Goal: Purchase product/service

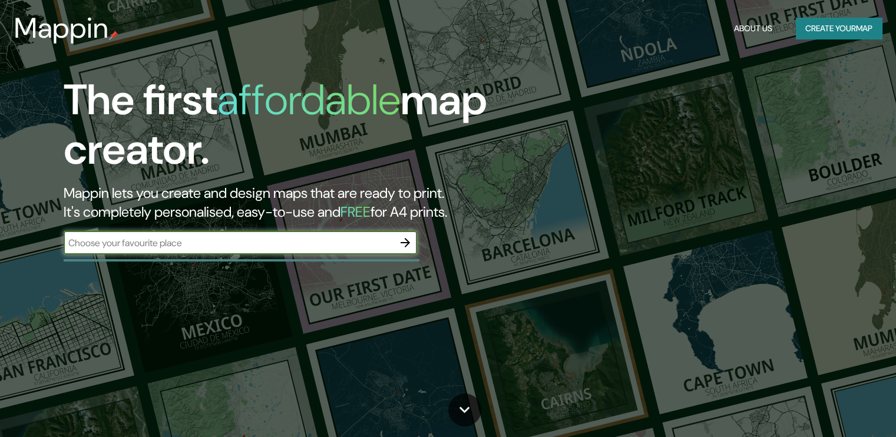
click at [186, 250] on div "​" at bounding box center [241, 243] width 354 height 24
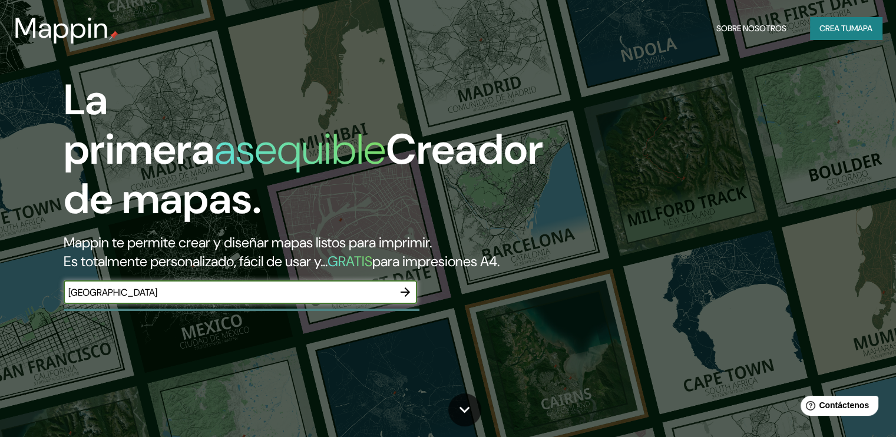
type input "[GEOGRAPHIC_DATA]"
click at [404, 299] on icon "button" at bounding box center [405, 292] width 14 height 14
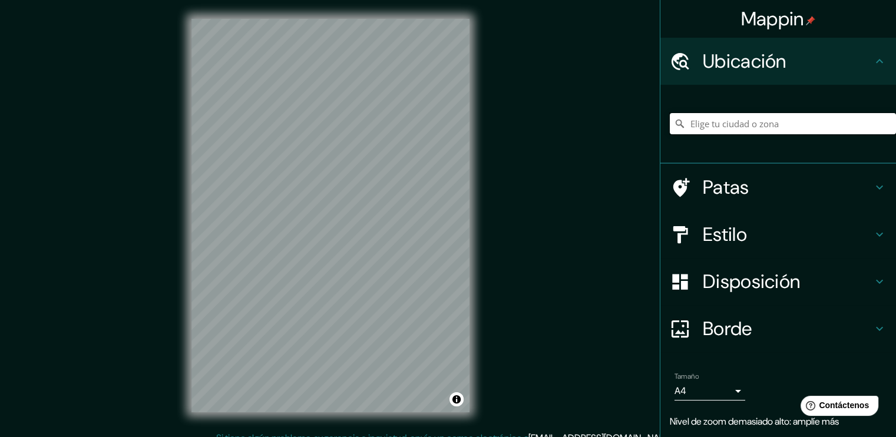
click at [722, 124] on input "Elige tu ciudad o zona" at bounding box center [783, 123] width 226 height 21
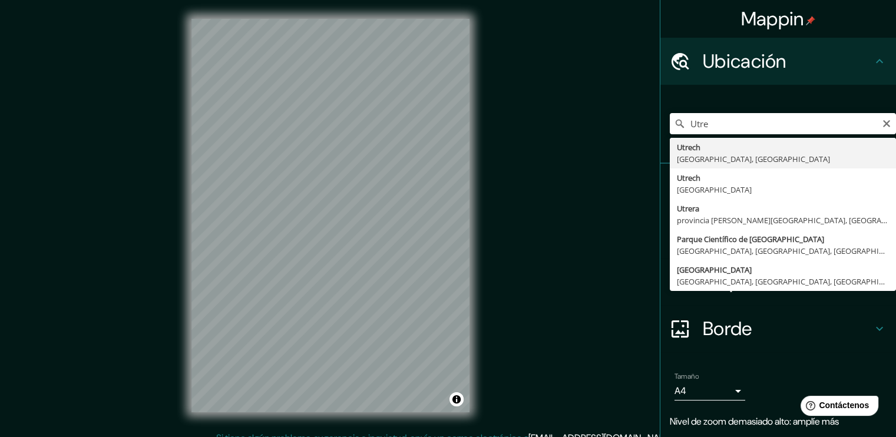
type input "[GEOGRAPHIC_DATA], [GEOGRAPHIC_DATA], [GEOGRAPHIC_DATA]"
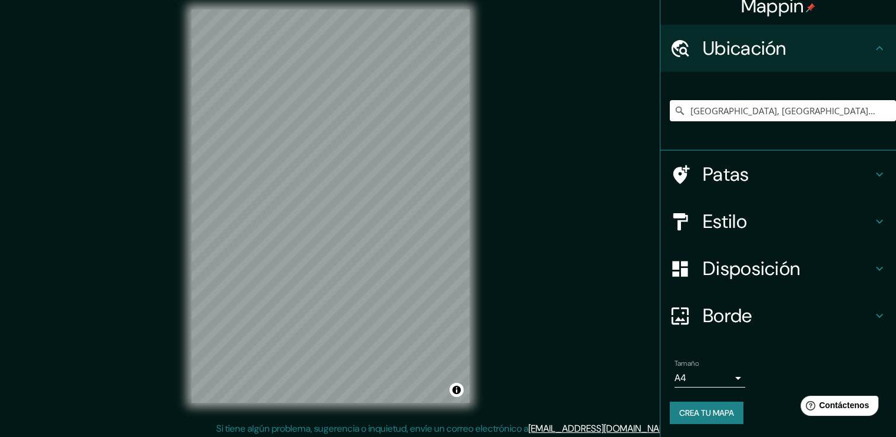
scroll to position [12, 0]
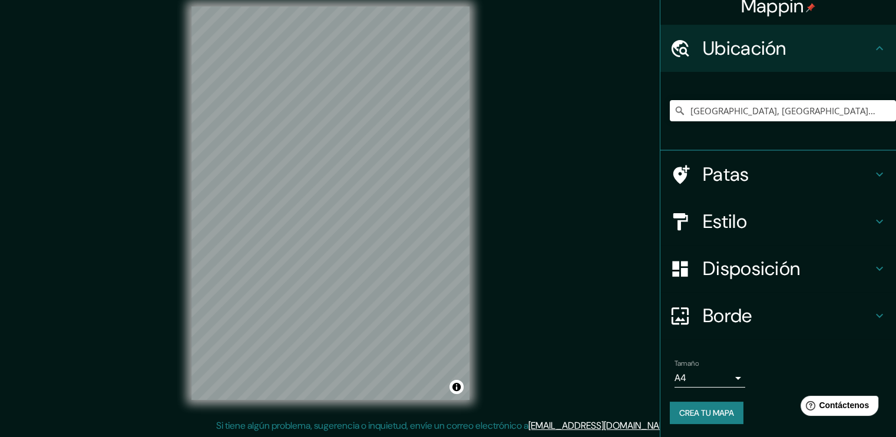
click at [716, 381] on body "Mappin Ubicación [GEOGRAPHIC_DATA], [GEOGRAPHIC_DATA], [GEOGRAPHIC_DATA] Patas …" at bounding box center [448, 206] width 896 height 437
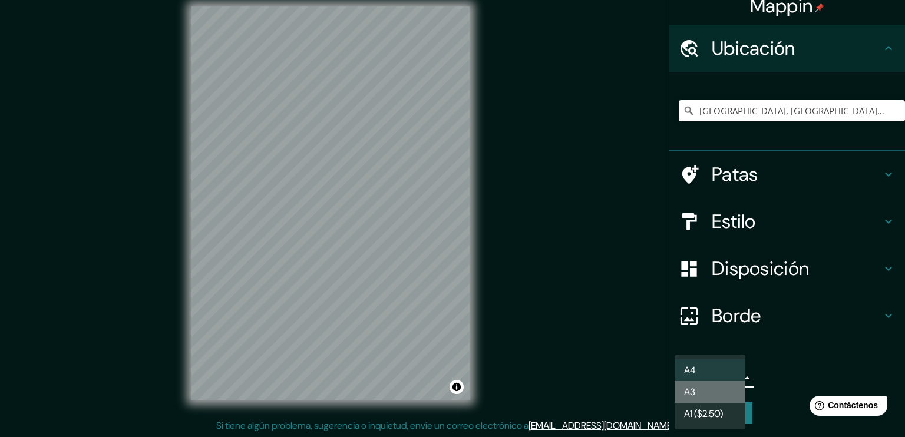
click at [709, 395] on li "A3" at bounding box center [710, 392] width 71 height 22
type input "a4"
